Goal: Task Accomplishment & Management: Manage account settings

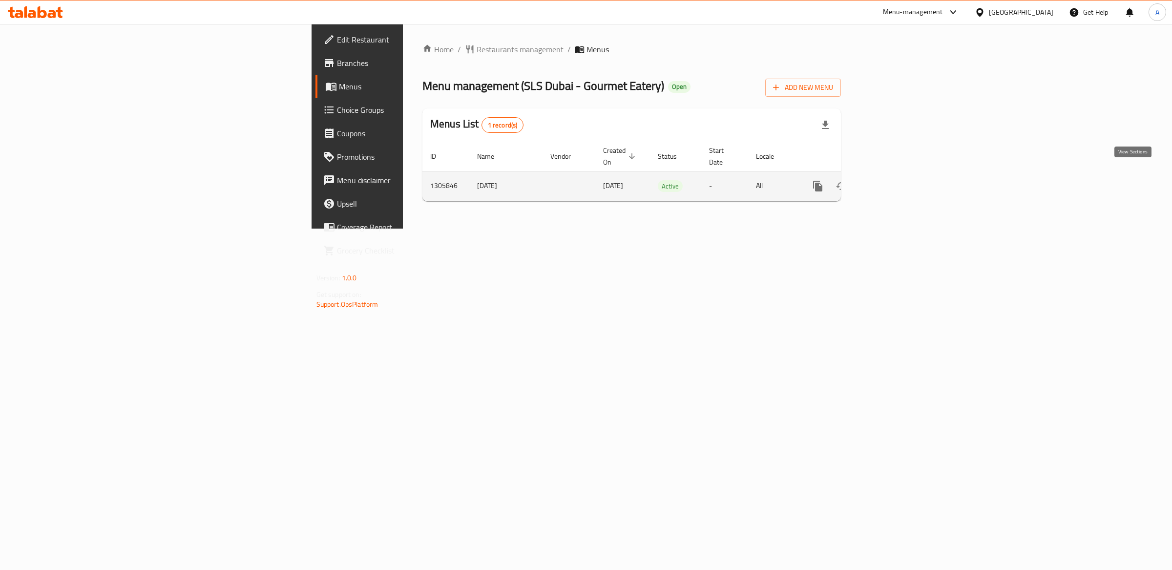
click at [894, 180] on icon "enhanced table" at bounding box center [888, 186] width 12 height 12
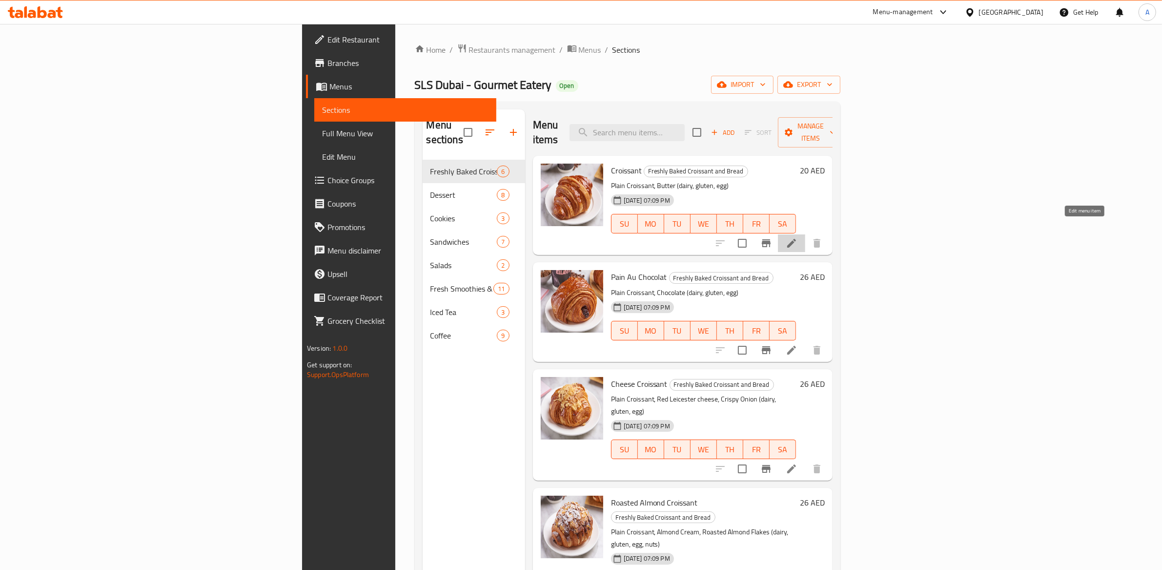
click at [798, 237] on icon at bounding box center [792, 243] width 12 height 12
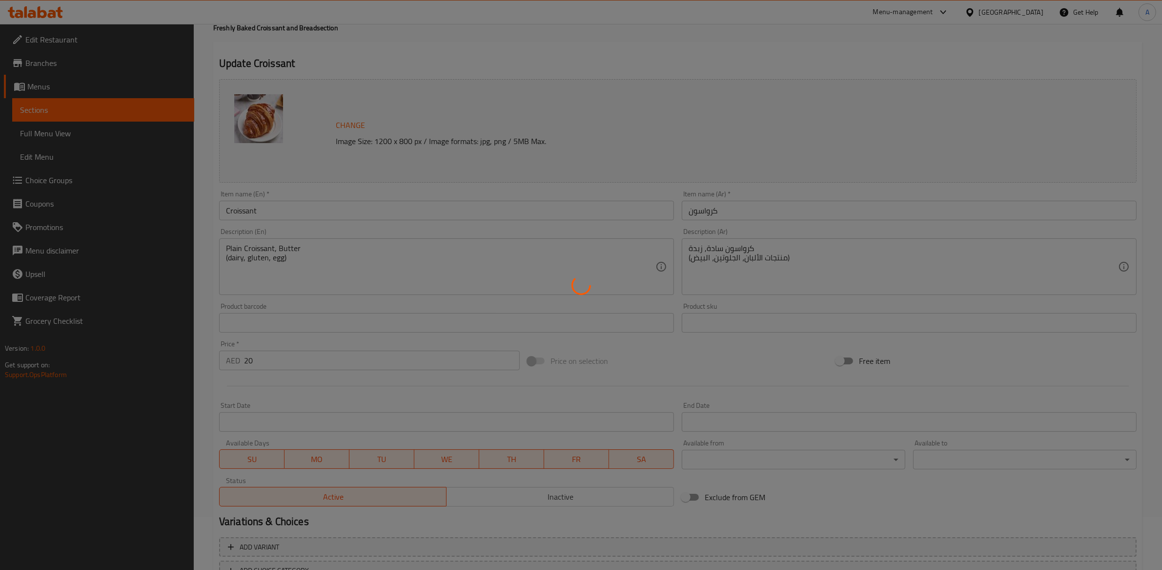
scroll to position [125, 0]
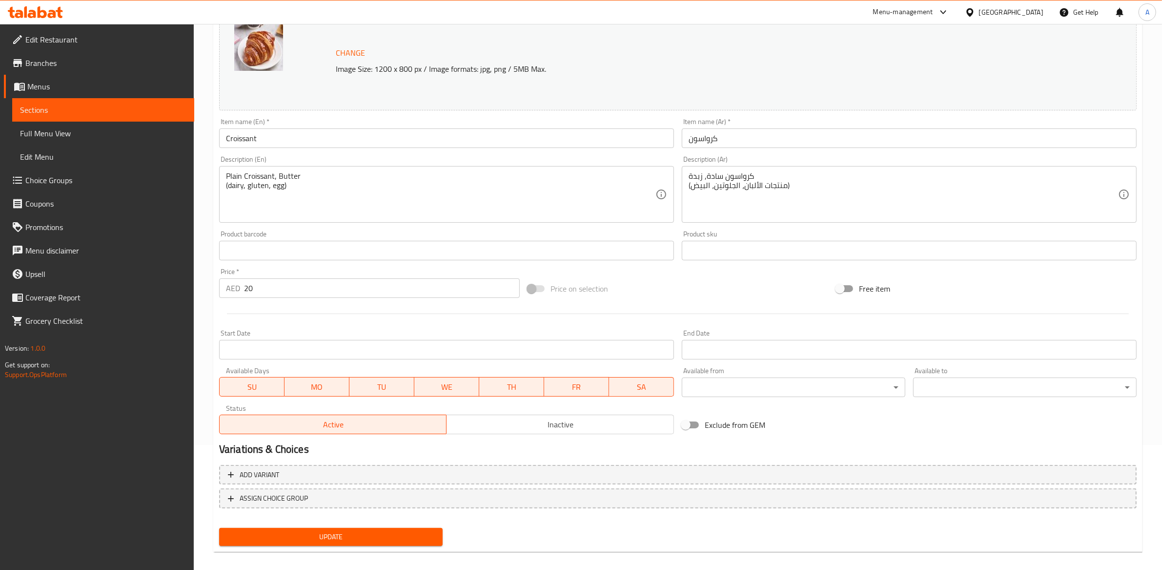
click at [798, 391] on body "​ Menu-management [GEOGRAPHIC_DATA] Get Help A Edit Restaurant Branches Menus S…" at bounding box center [581, 172] width 1162 height 546
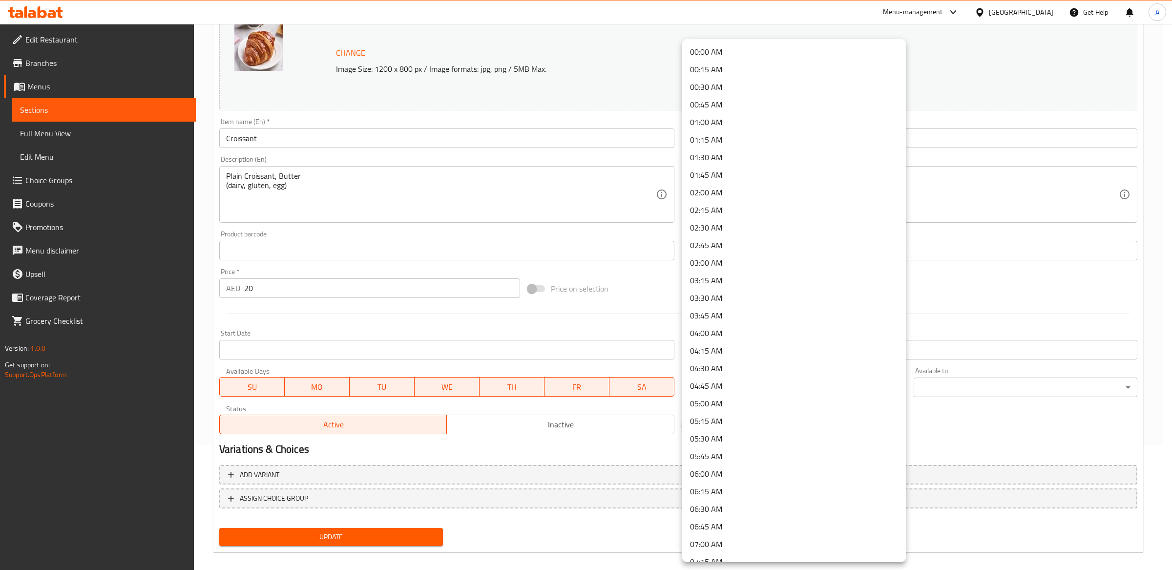
drag, startPoint x: 1012, startPoint y: 419, endPoint x: 1000, endPoint y: 417, distance: 12.9
click at [1012, 419] on div at bounding box center [586, 285] width 1172 height 570
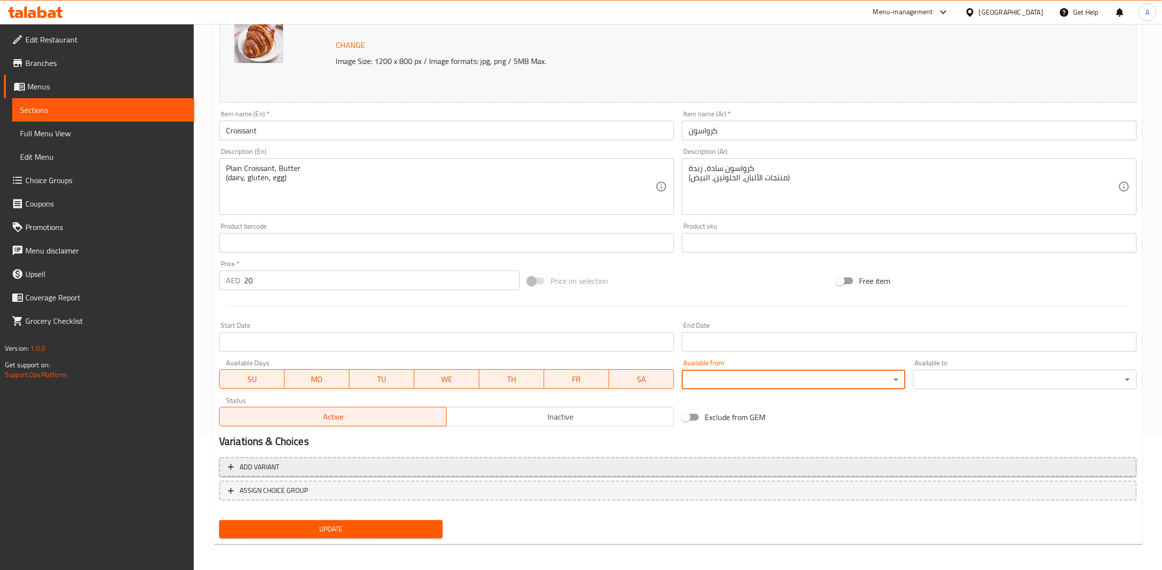
click at [248, 469] on span "Add variant" at bounding box center [260, 467] width 40 height 12
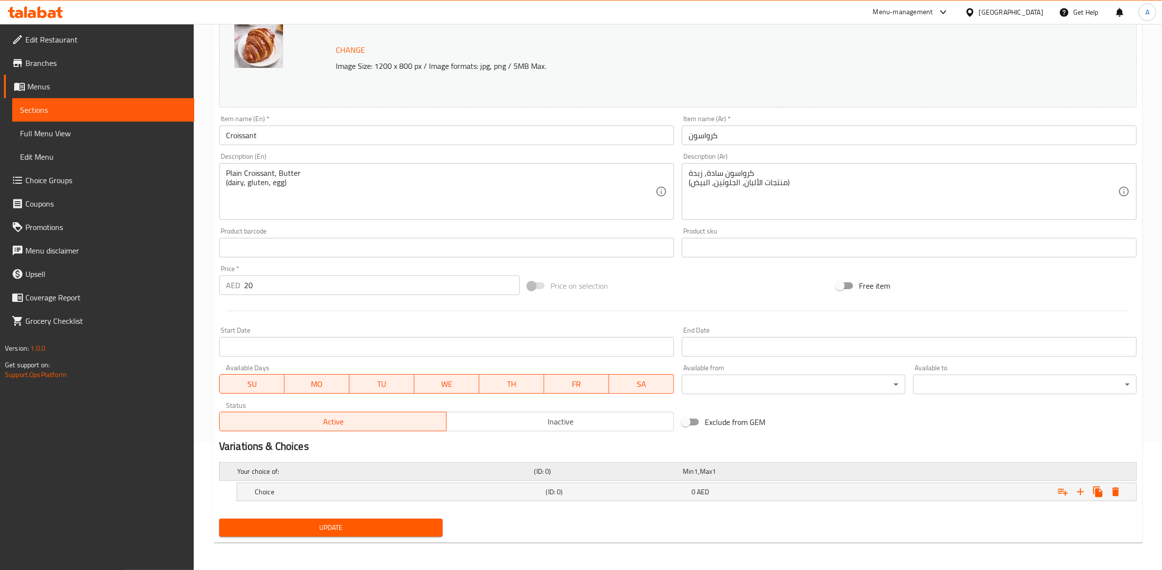
click at [249, 467] on h5 "Your choice of:" at bounding box center [383, 471] width 293 height 10
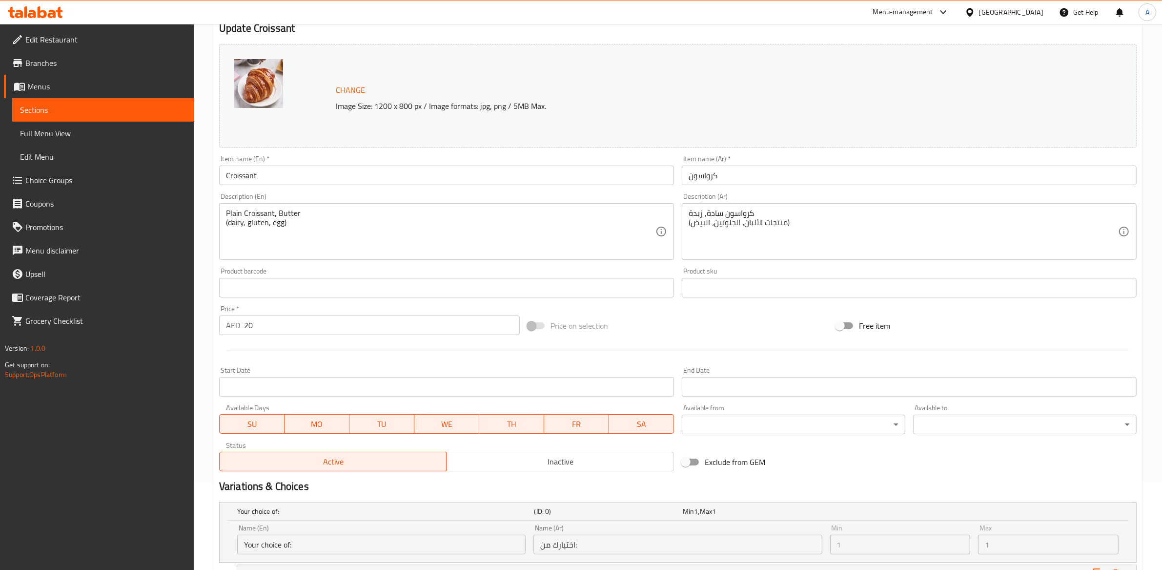
scroll to position [0, 0]
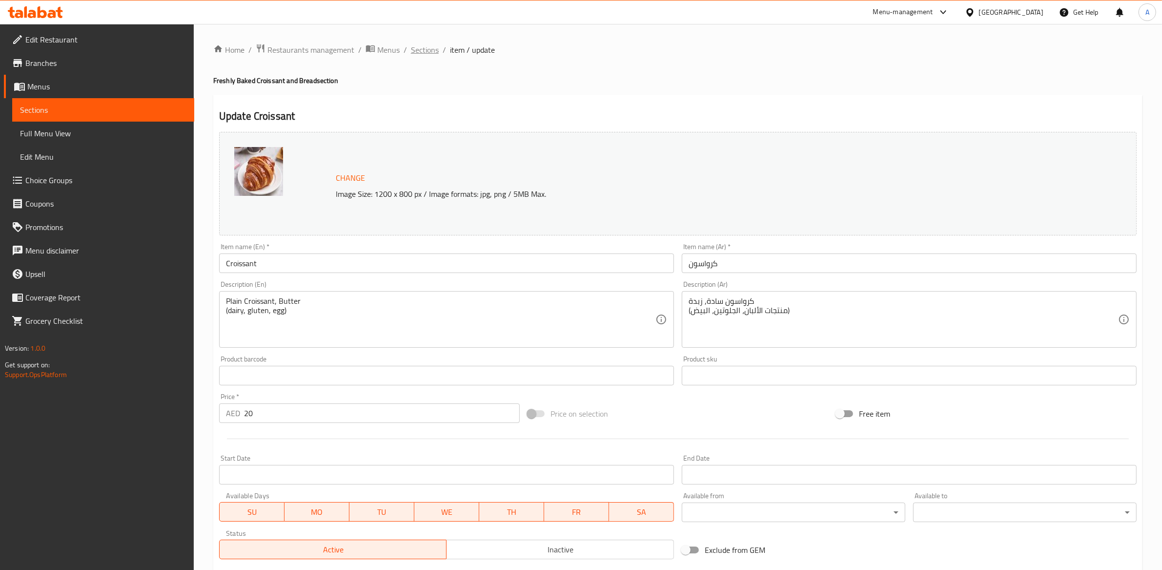
click at [432, 51] on span "Sections" at bounding box center [425, 50] width 28 height 12
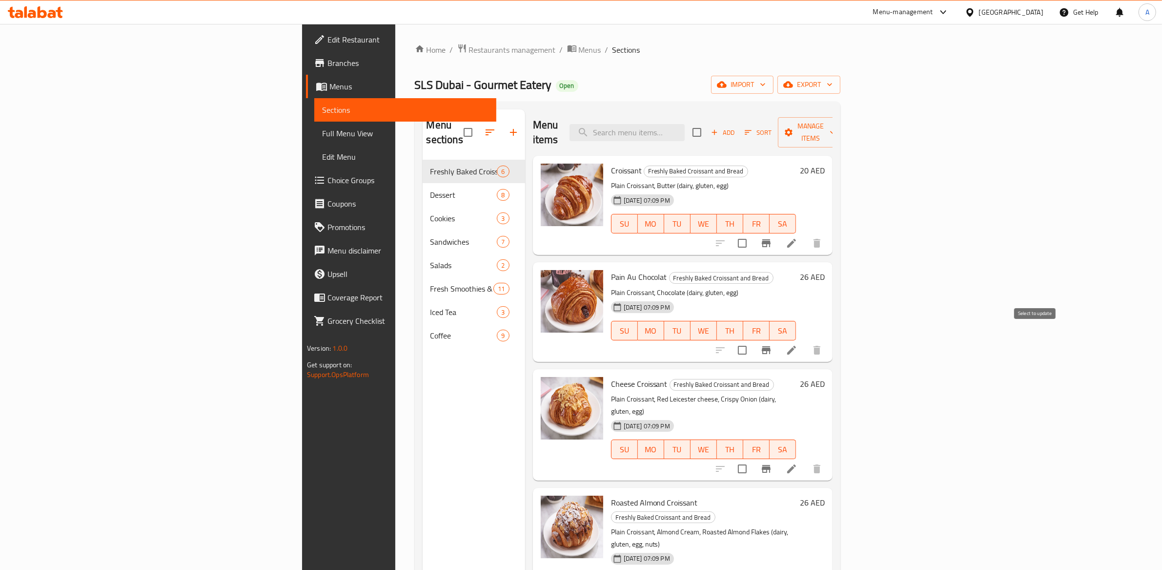
click at [753, 340] on input "checkbox" at bounding box center [742, 350] width 21 height 21
checkbox input "false"
click at [771, 346] on icon "Branch-specific-item" at bounding box center [766, 350] width 9 height 8
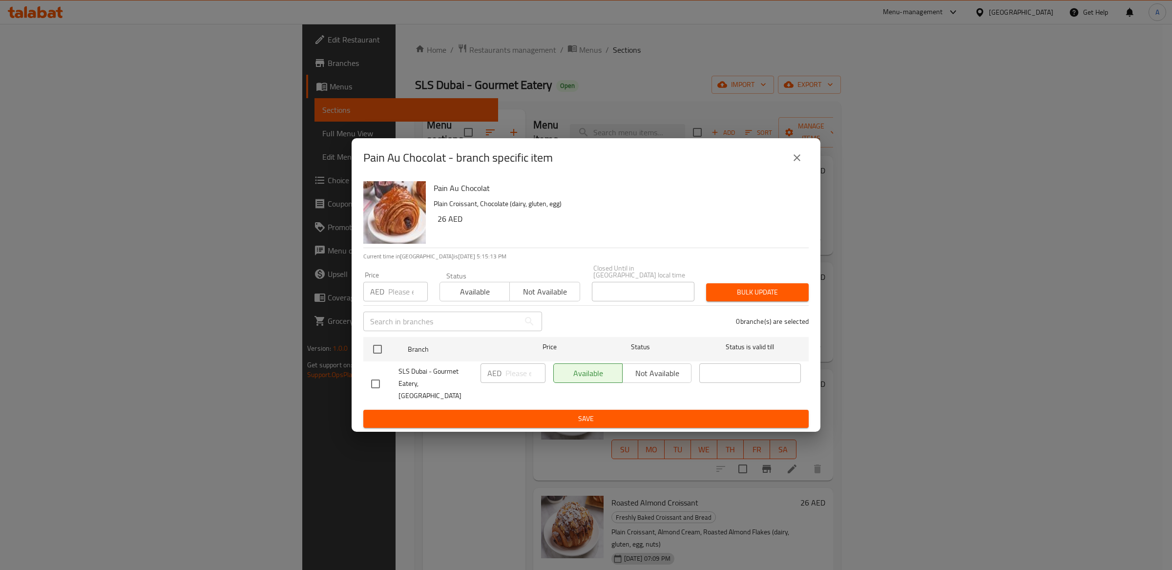
click at [896, 337] on div "Pain Au Chocolat - branch specific item Pain Au Chocolat Plain Croissant, Choco…" at bounding box center [586, 285] width 1172 height 570
click at [796, 160] on icon "close" at bounding box center [797, 158] width 12 height 12
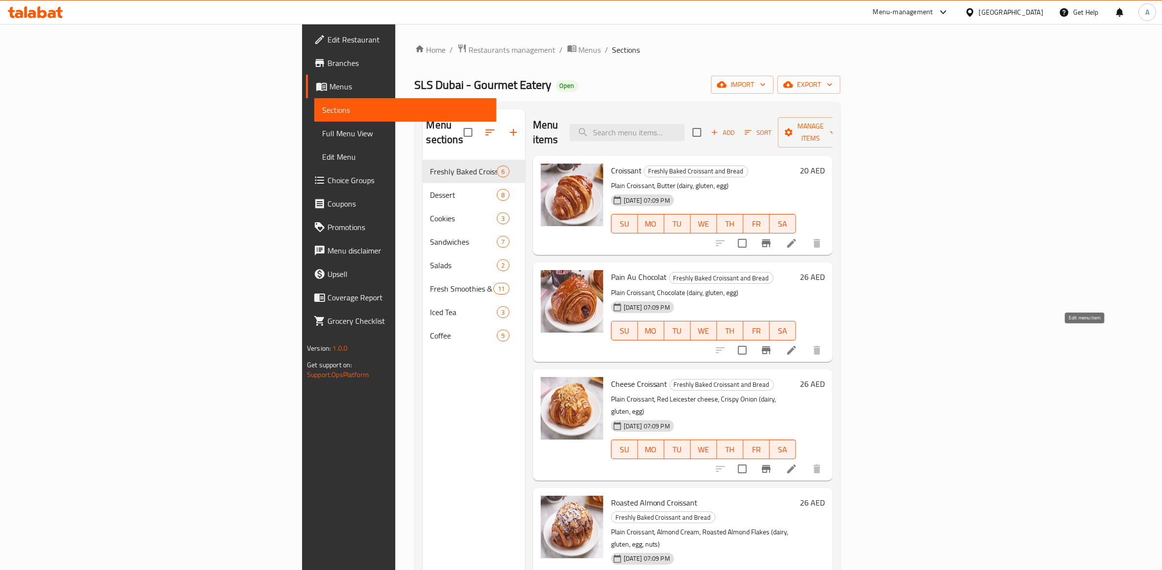
click at [796, 346] on icon at bounding box center [791, 350] width 9 height 9
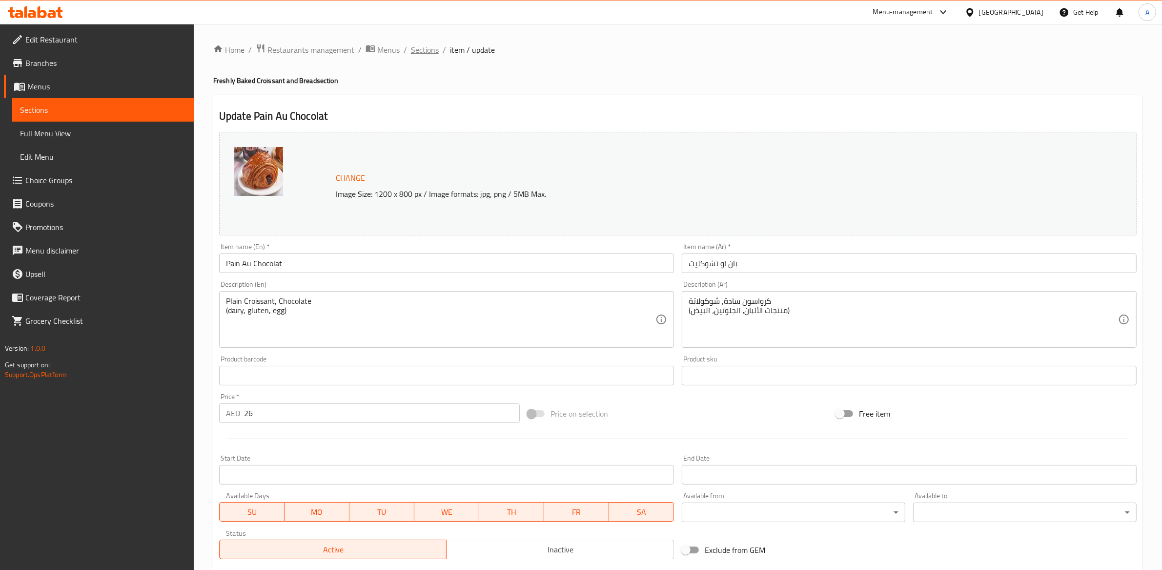
click at [431, 51] on span "Sections" at bounding box center [425, 50] width 28 height 12
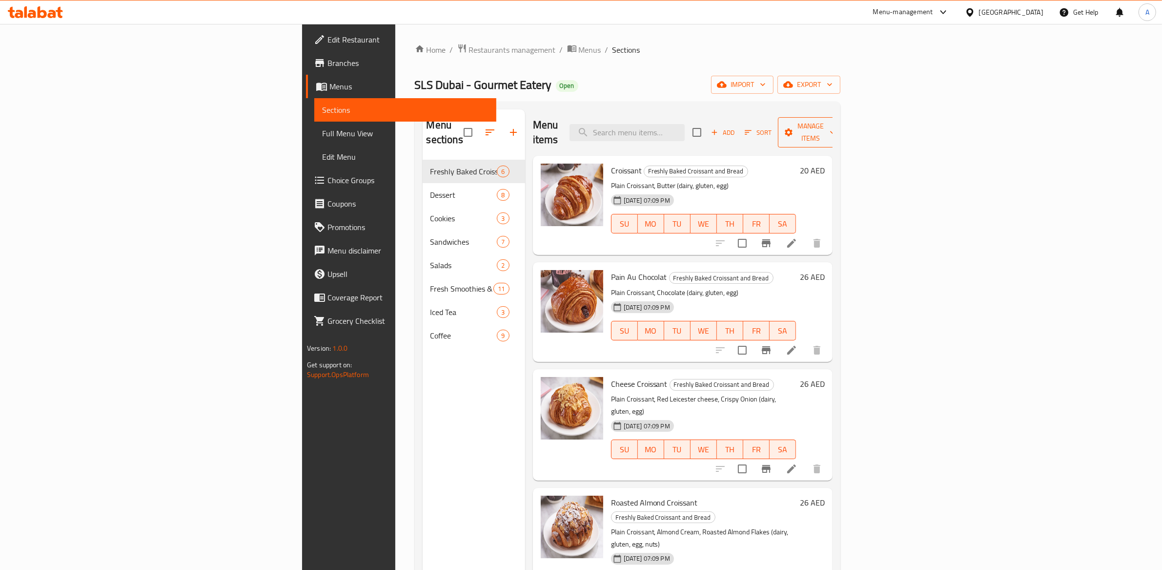
click at [836, 128] on span "Manage items" at bounding box center [811, 132] width 50 height 24
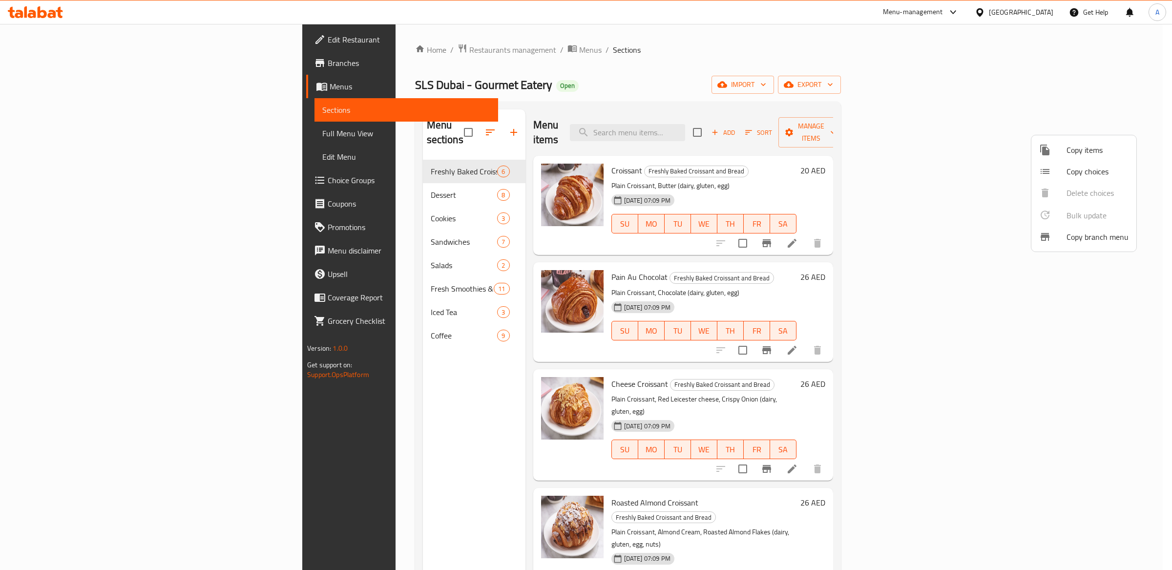
click at [1163, 137] on div at bounding box center [586, 285] width 1172 height 570
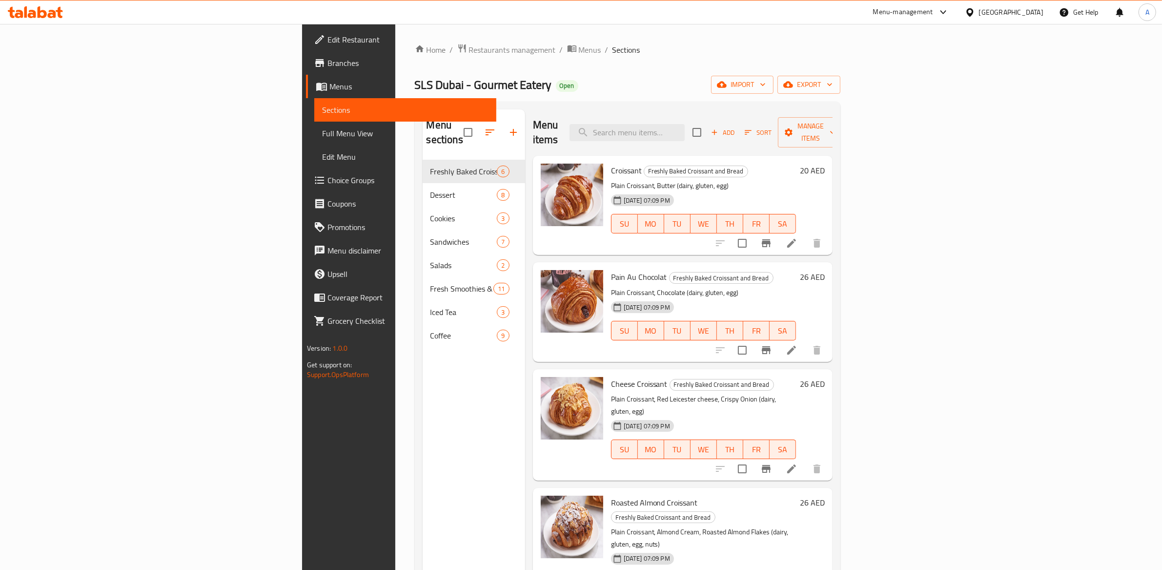
click at [328, 207] on span "Coupons" at bounding box center [408, 204] width 161 height 12
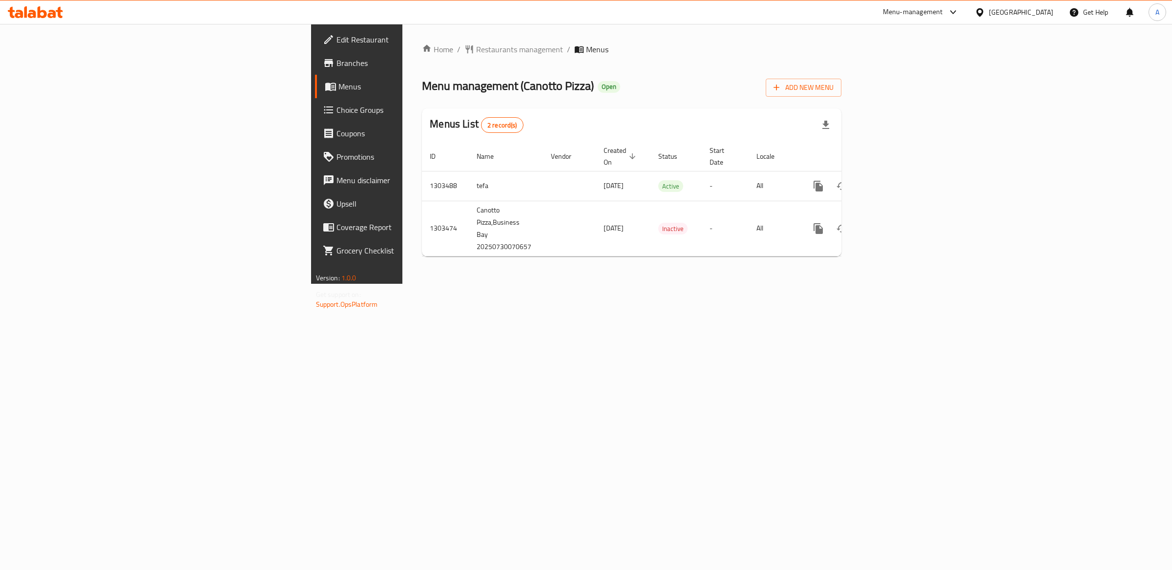
click at [336, 34] on span "Edit Restaurant" at bounding box center [417, 40] width 163 height 12
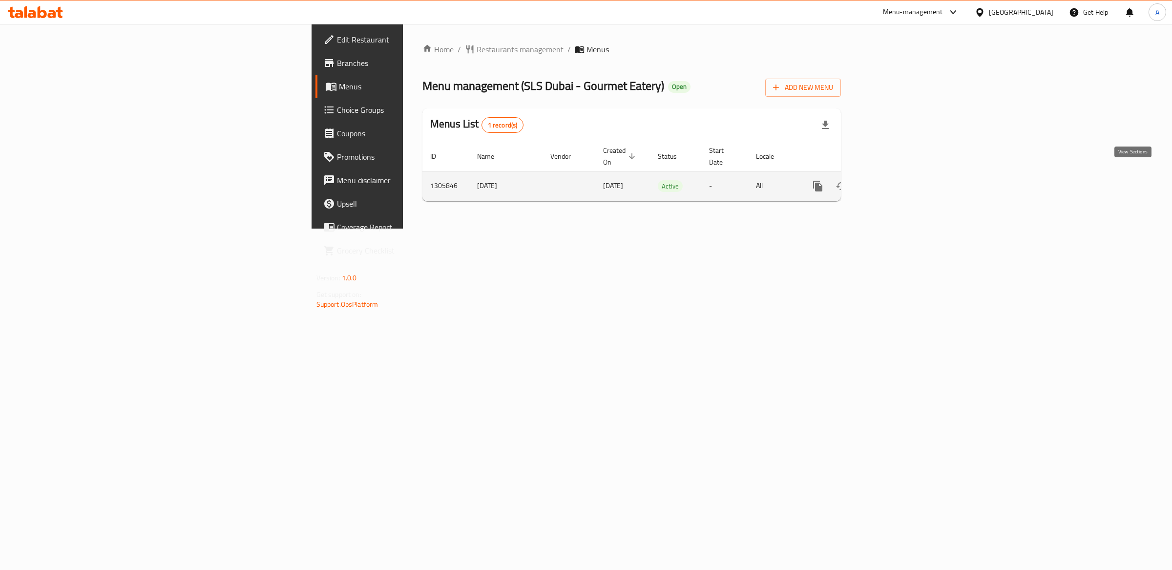
click at [894, 180] on icon "enhanced table" at bounding box center [888, 186] width 12 height 12
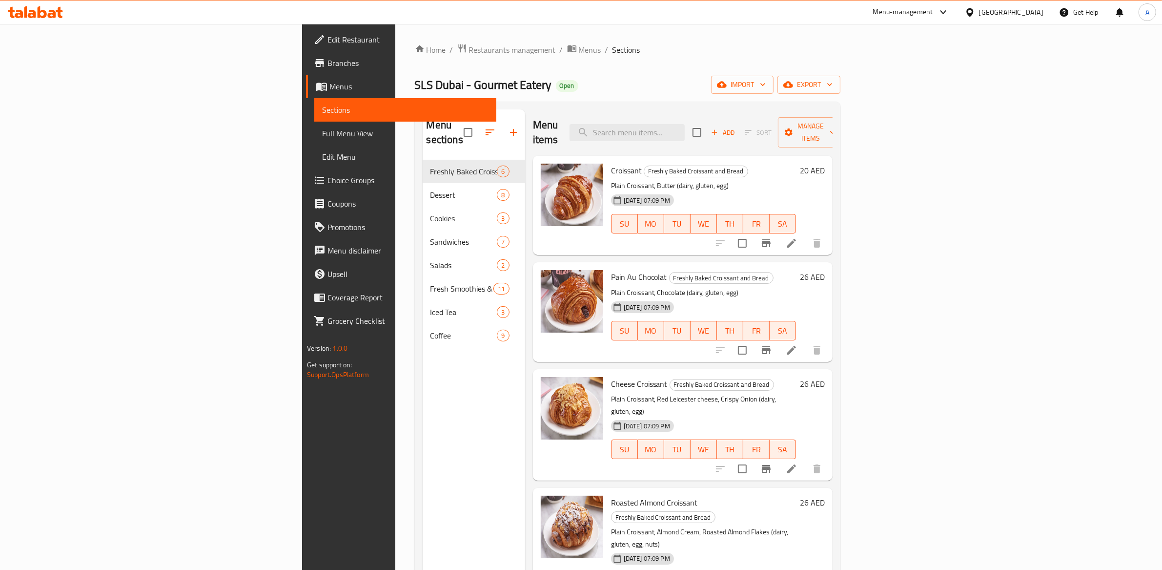
click at [322, 161] on span "Edit Menu" at bounding box center [405, 157] width 166 height 12
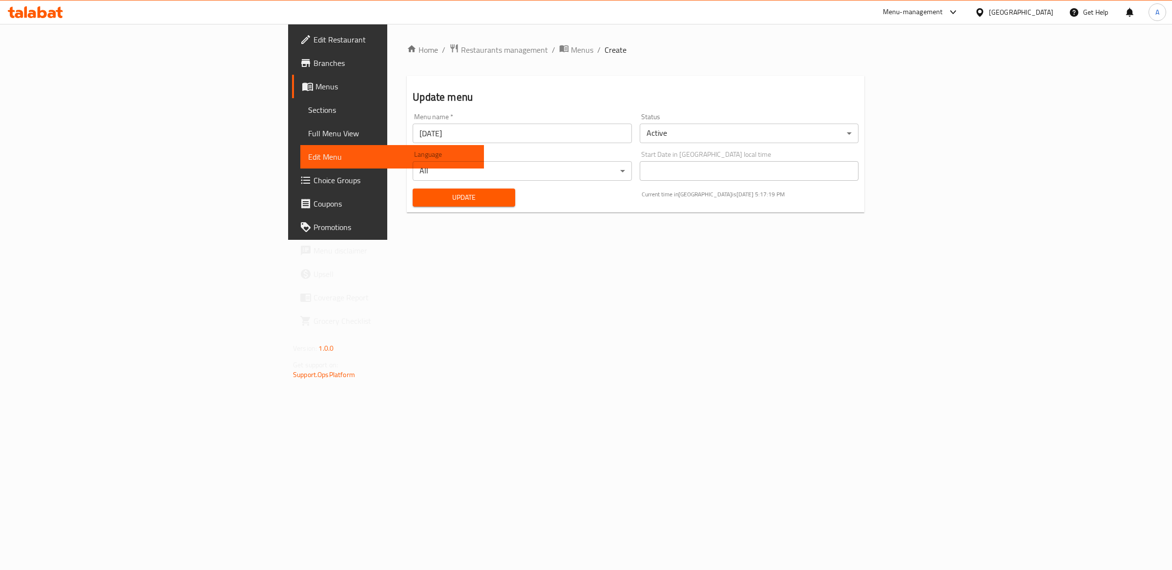
click at [300, 123] on link "Full Menu View" at bounding box center [392, 133] width 184 height 23
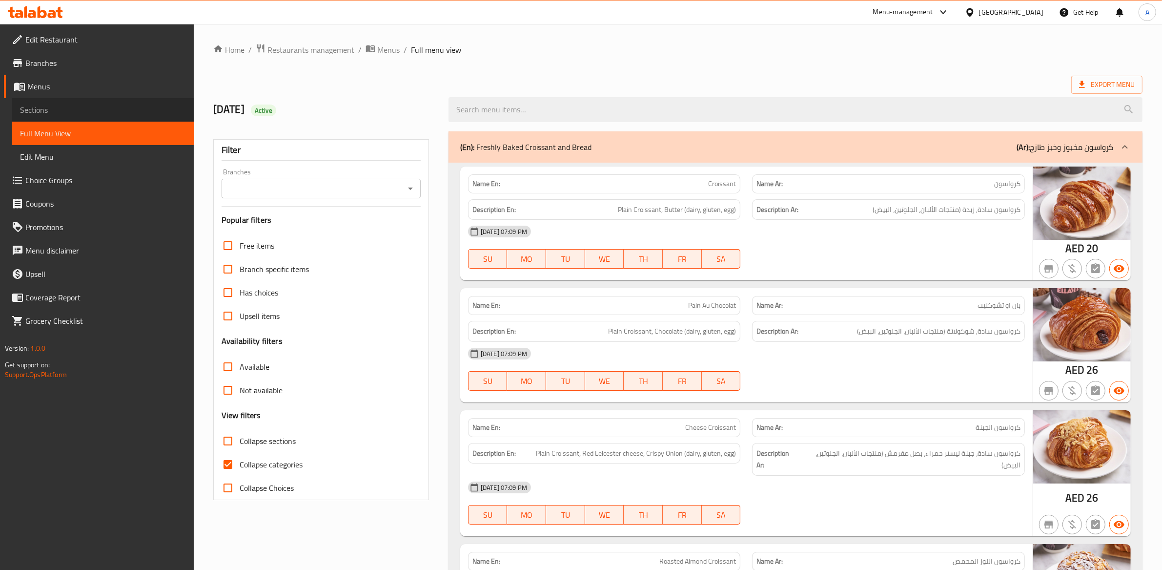
click at [99, 118] on link "Sections" at bounding box center [103, 109] width 182 height 23
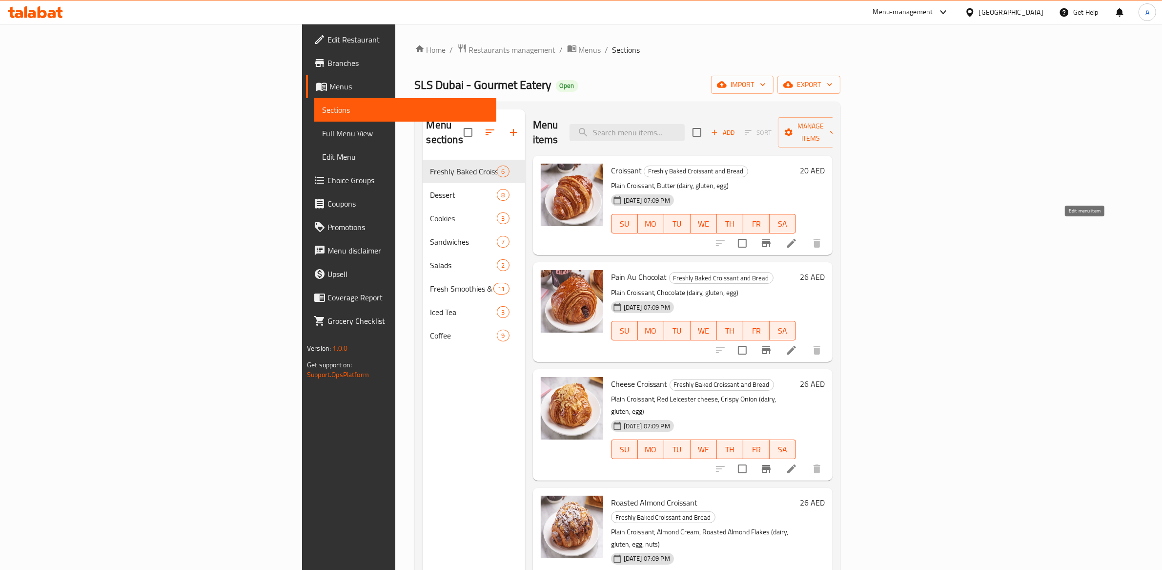
click at [796, 239] on icon at bounding box center [791, 243] width 9 height 9
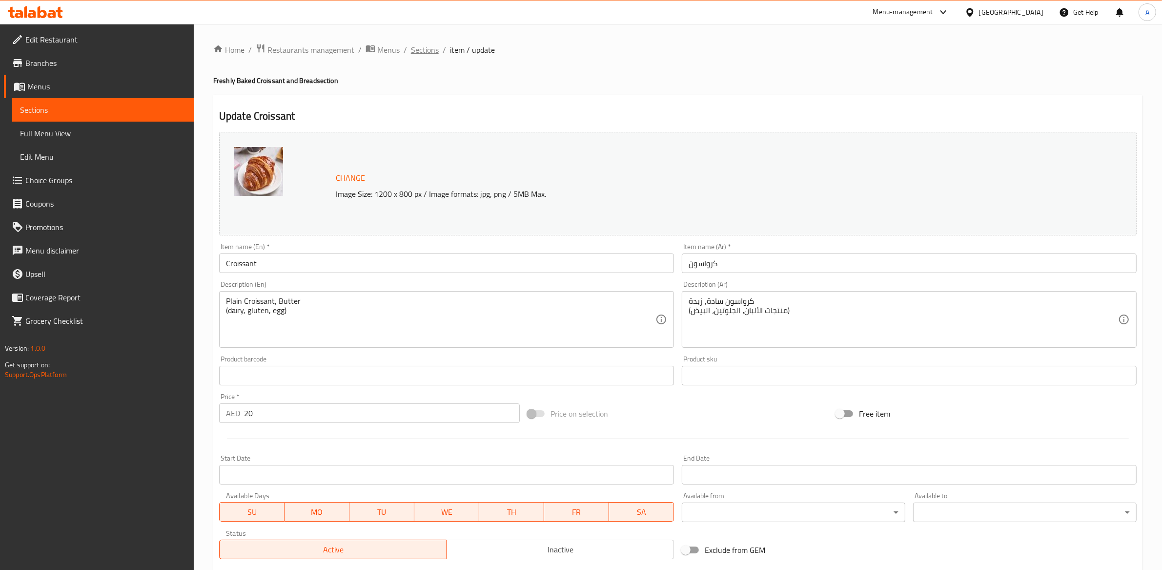
click at [428, 54] on span "Sections" at bounding box center [425, 50] width 28 height 12
